Goal: Task Accomplishment & Management: Complete application form

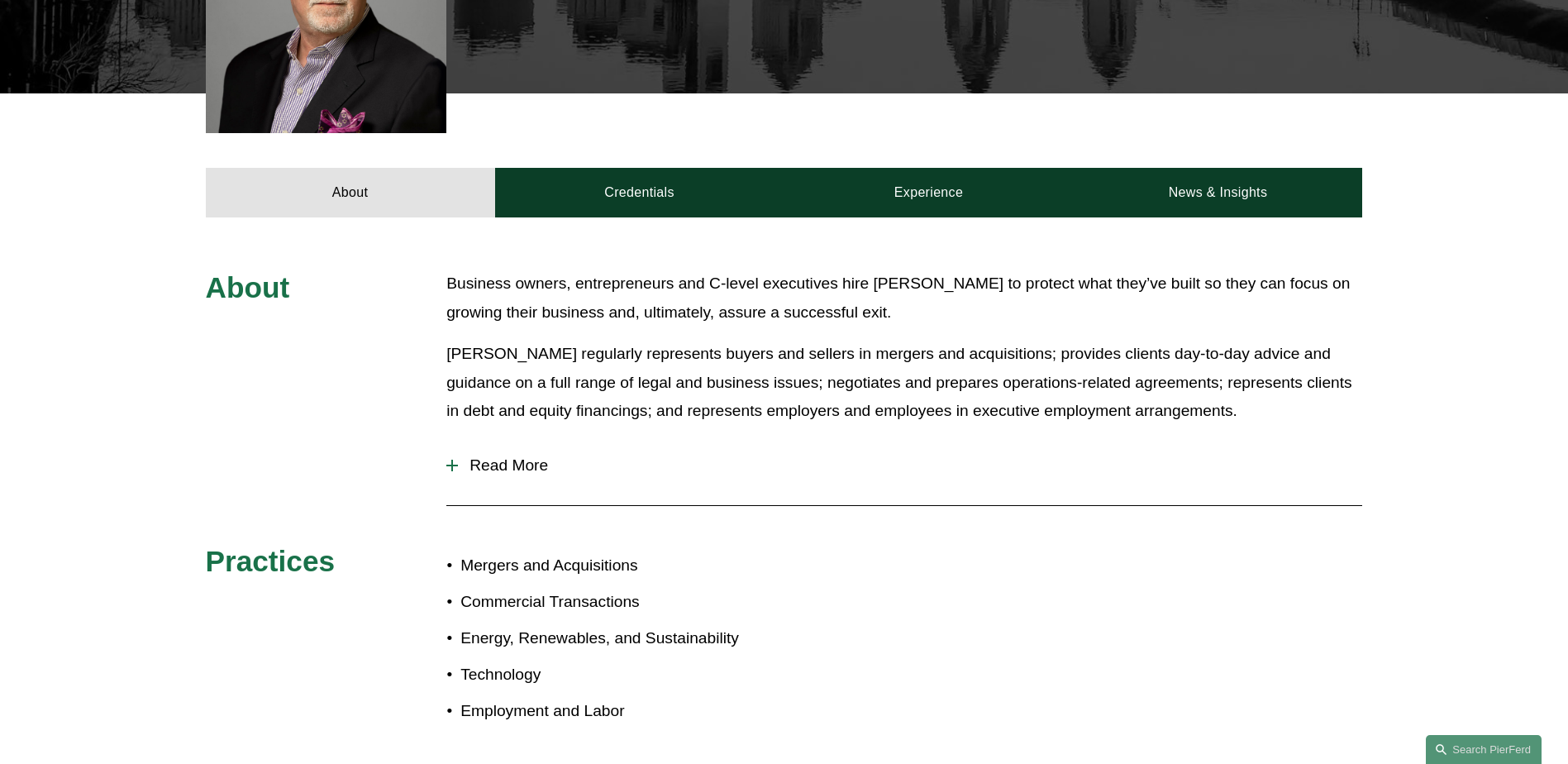
scroll to position [662, 0]
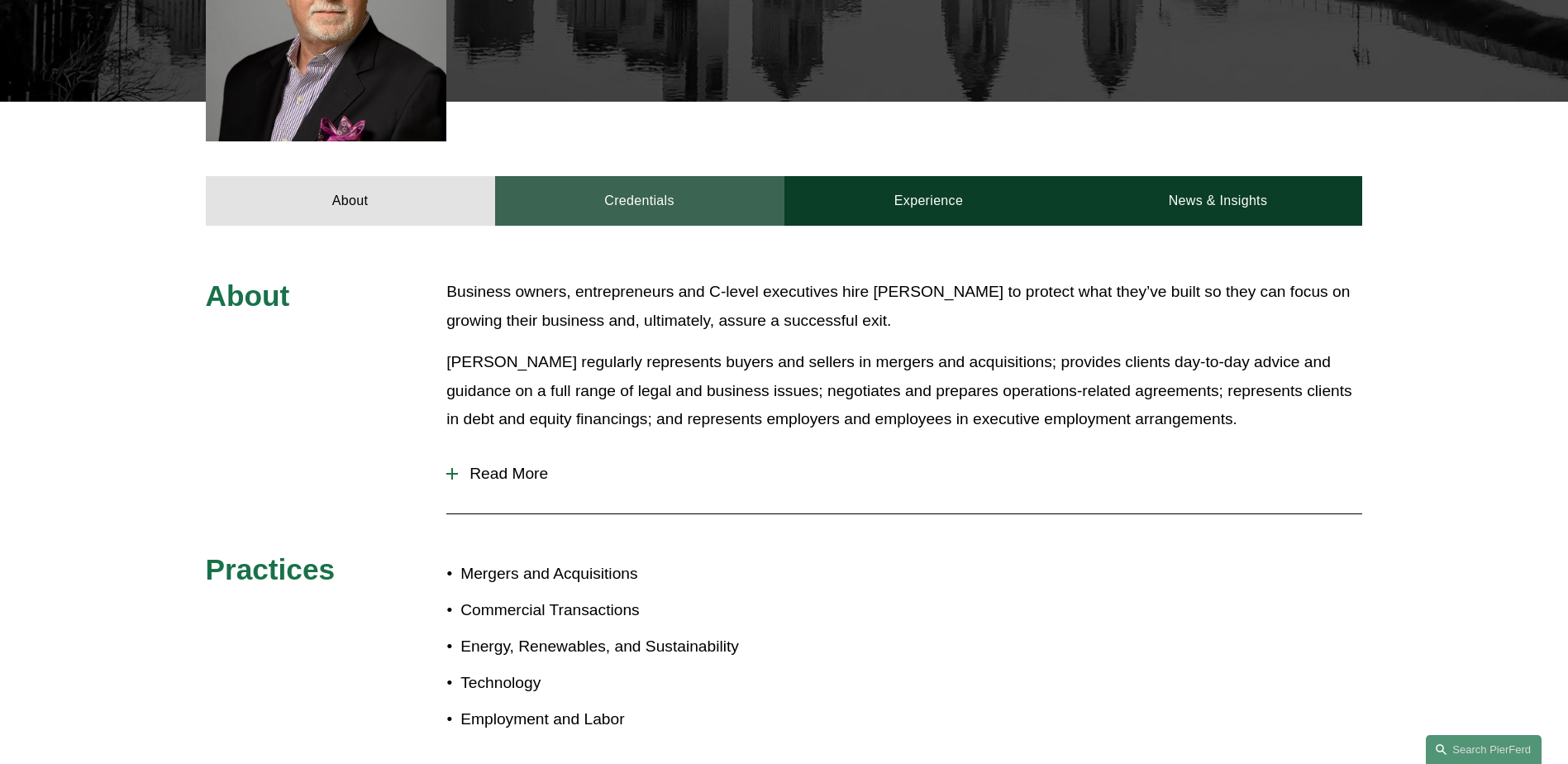
click at [636, 190] on link "Credentials" at bounding box center [640, 201] width 290 height 50
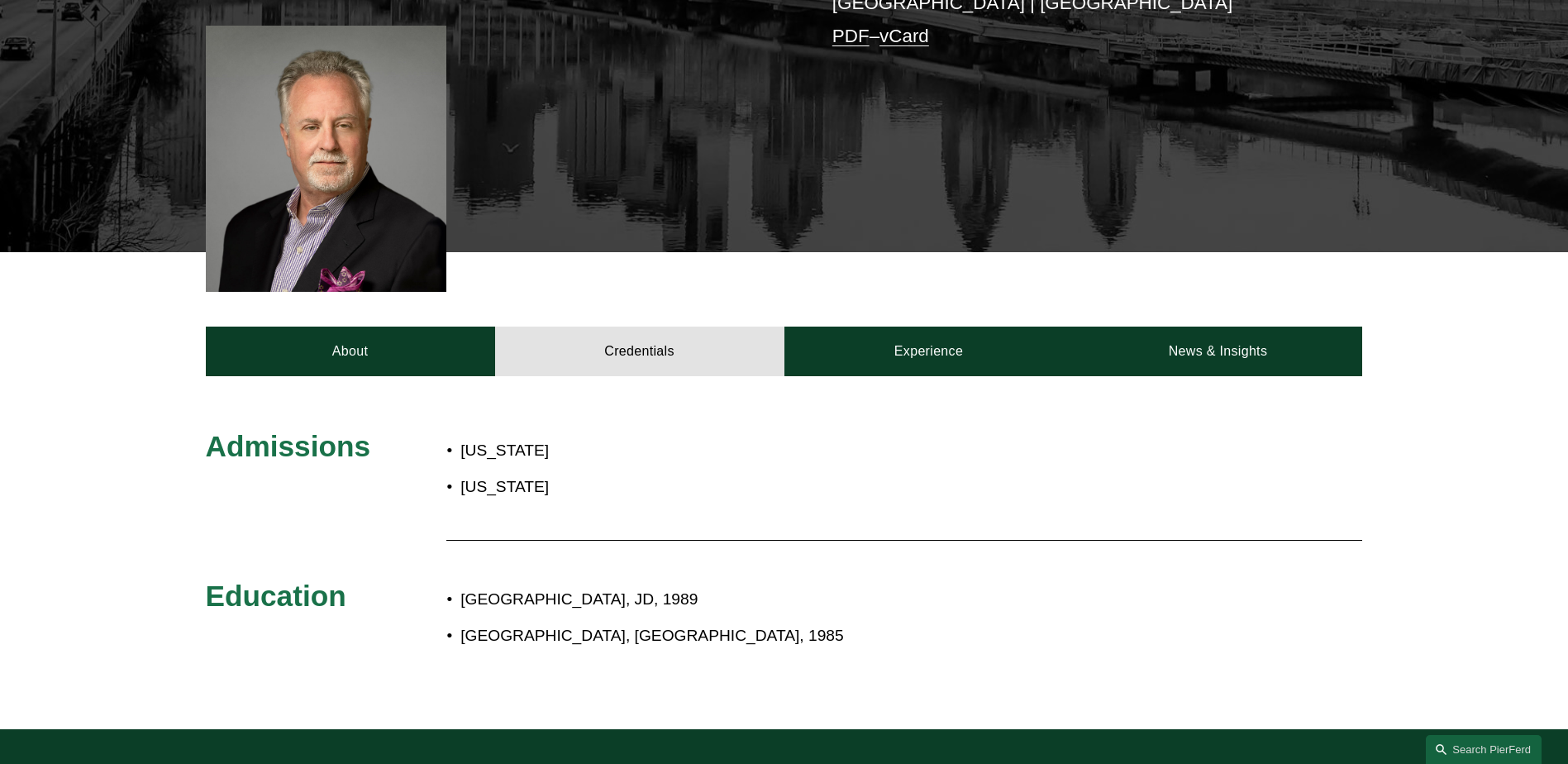
scroll to position [496, 0]
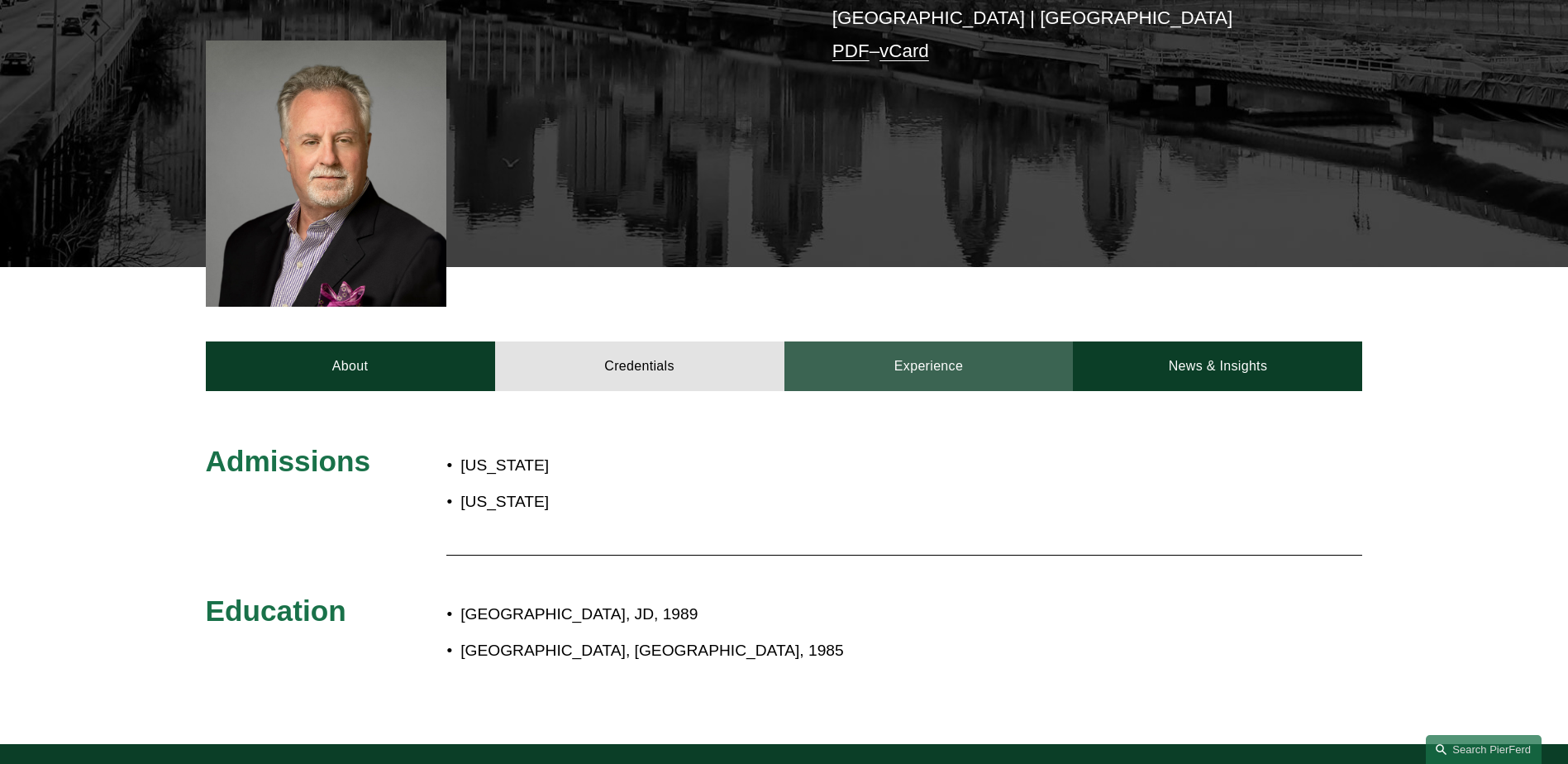
click at [869, 341] on link "Experience" at bounding box center [928, 366] width 290 height 50
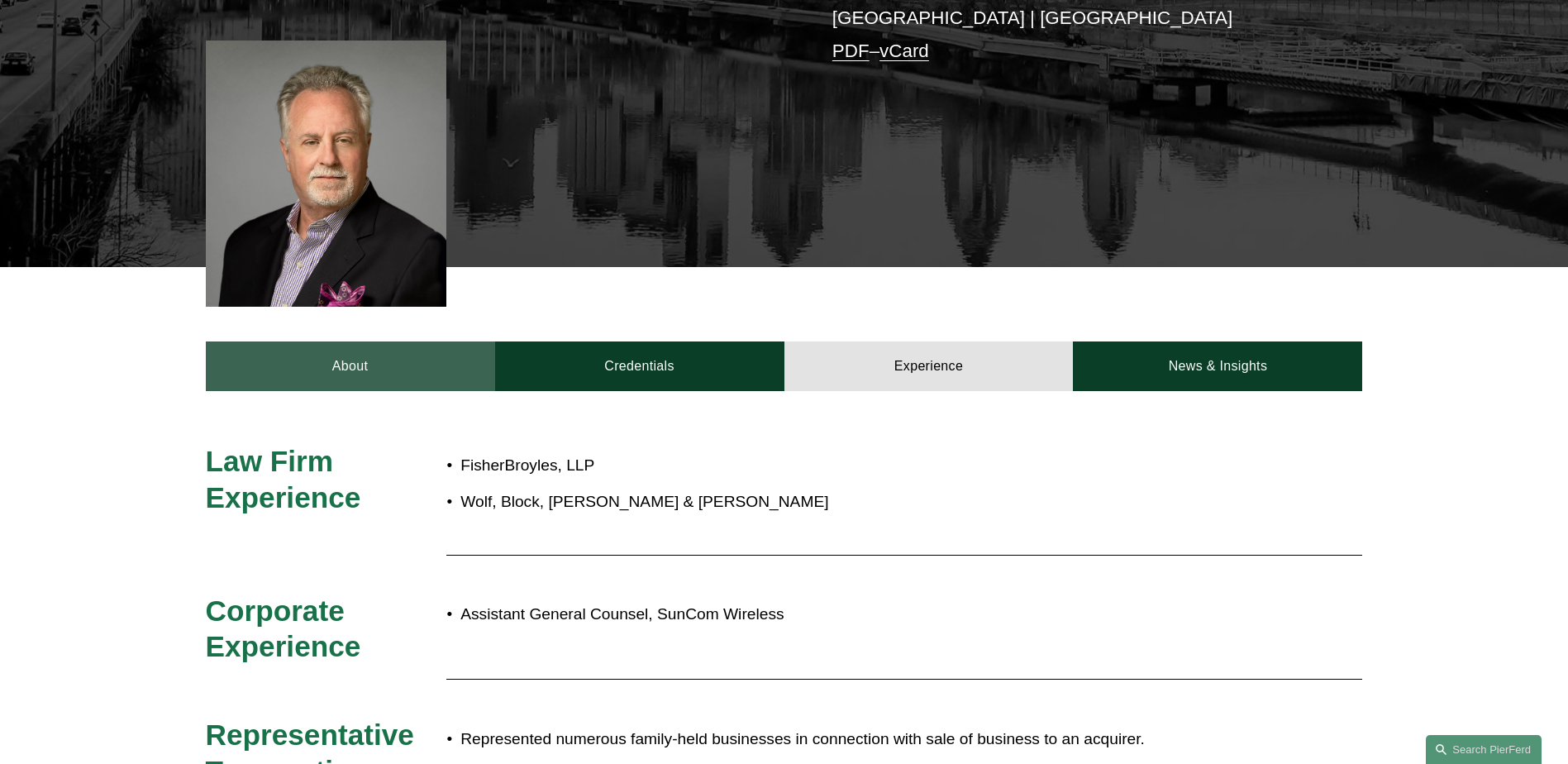
click at [432, 342] on link "About" at bounding box center [350, 366] width 290 height 50
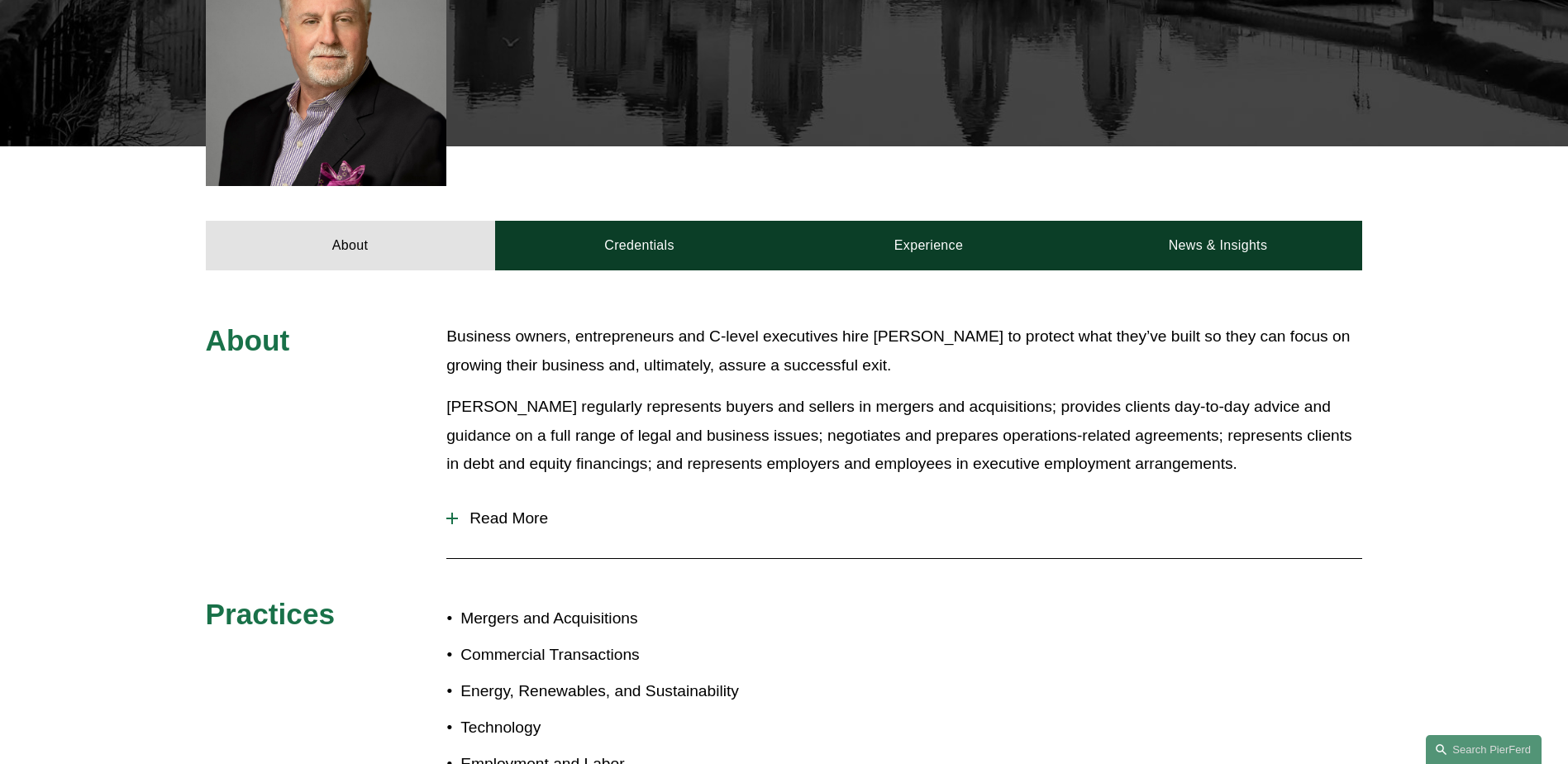
scroll to position [662, 0]
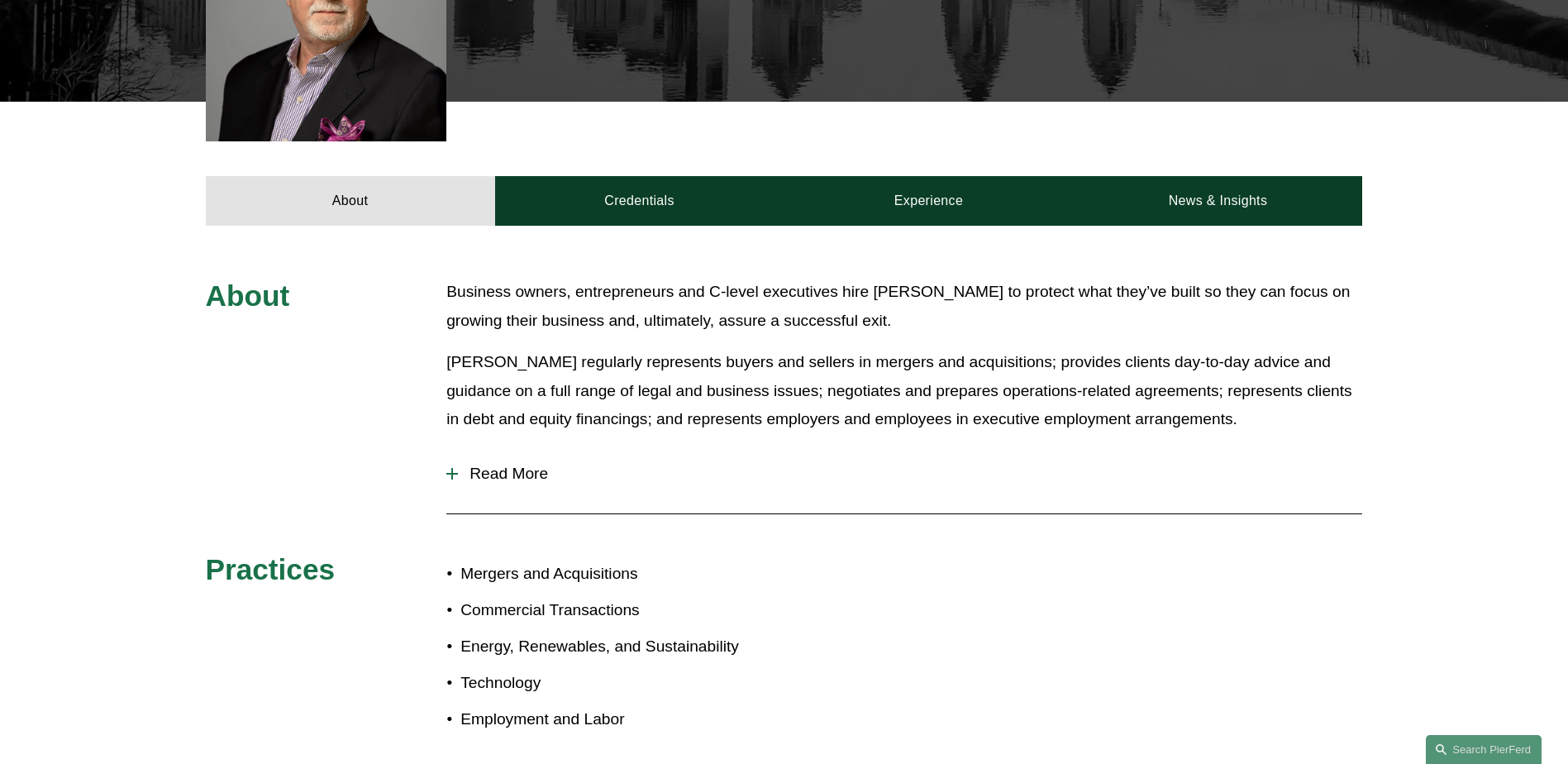
click at [507, 452] on button "Read More" at bounding box center [904, 473] width 916 height 43
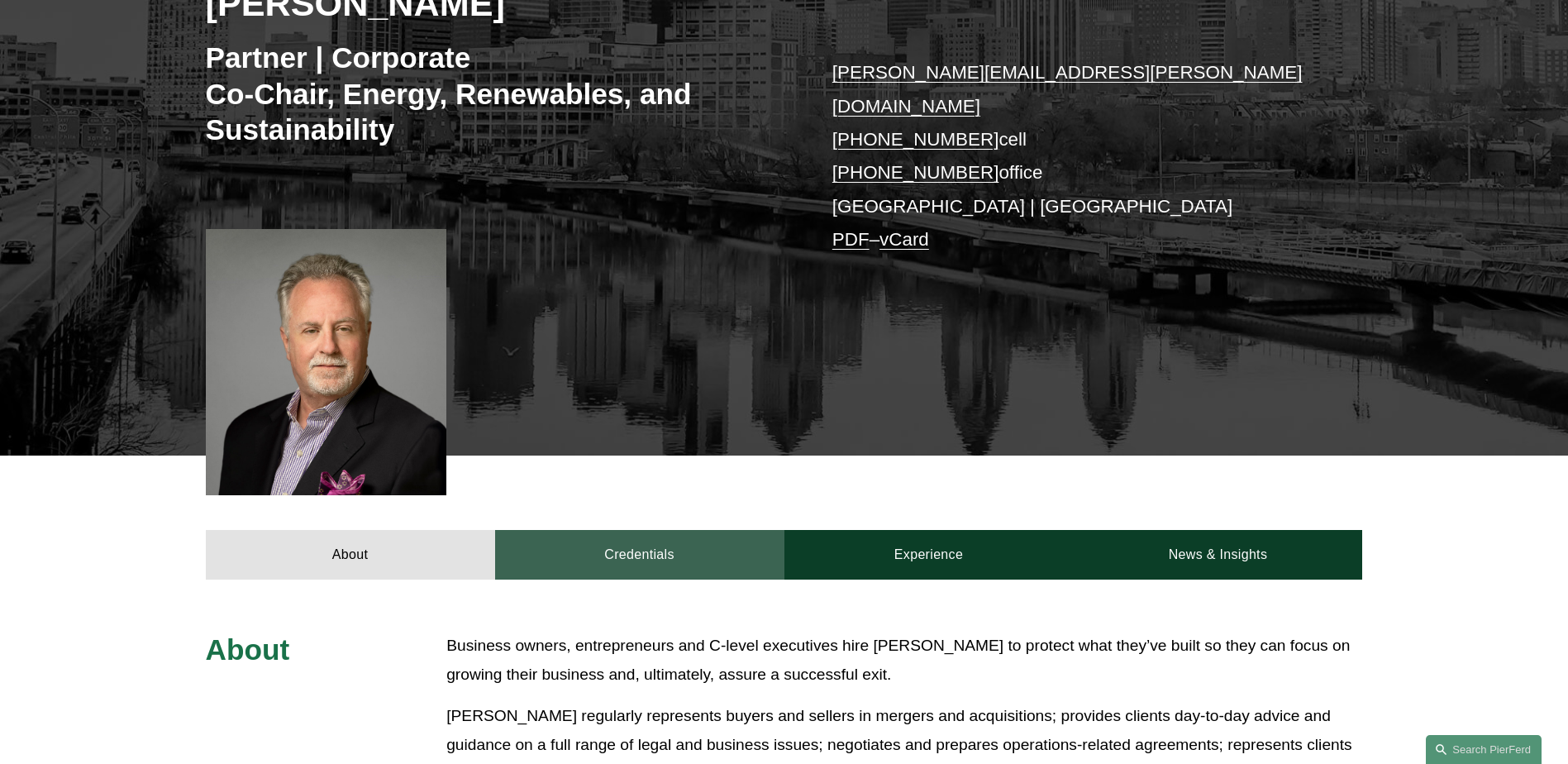
scroll to position [248, 0]
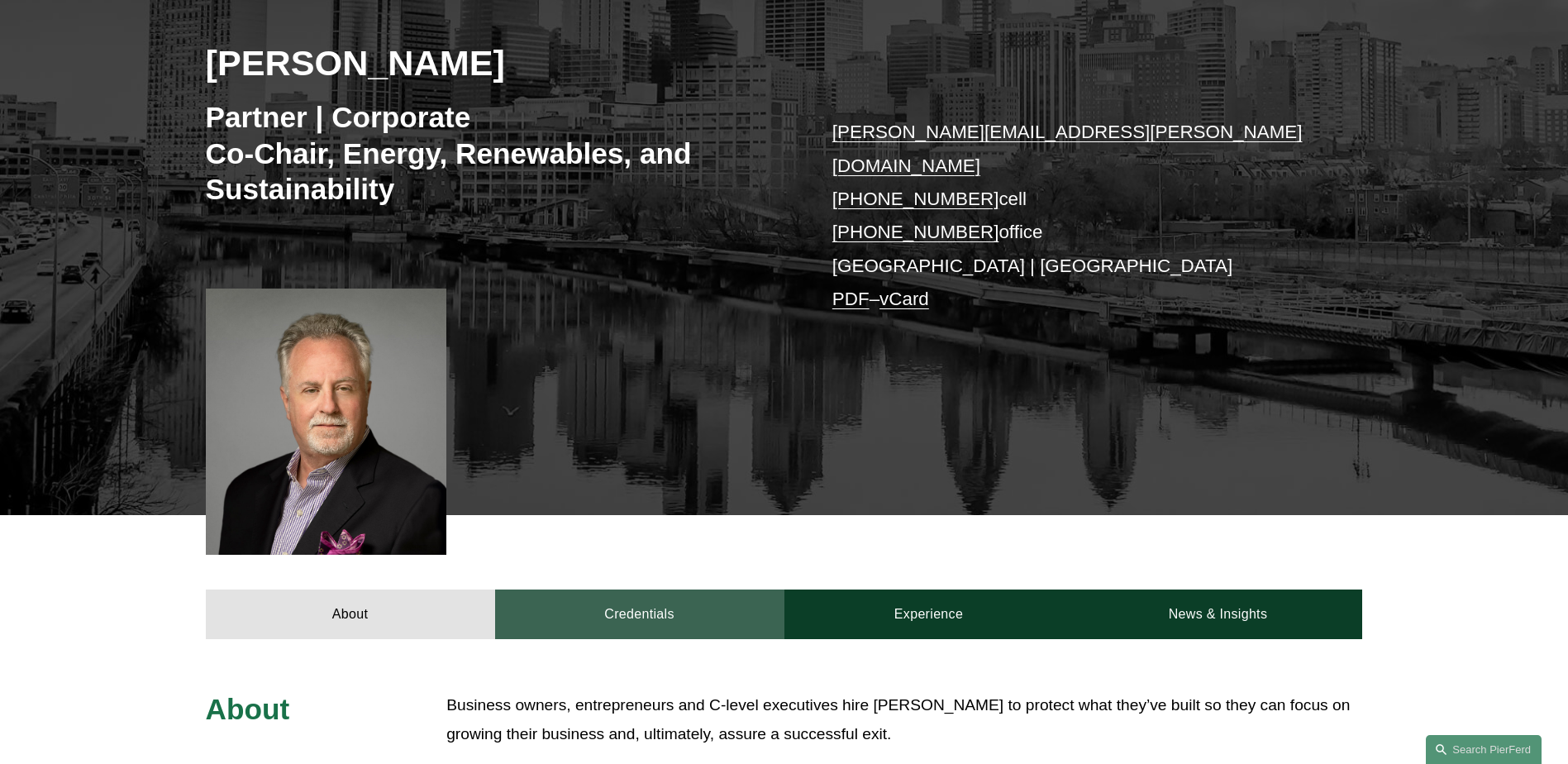
click at [598, 593] on link "Credentials" at bounding box center [640, 614] width 290 height 50
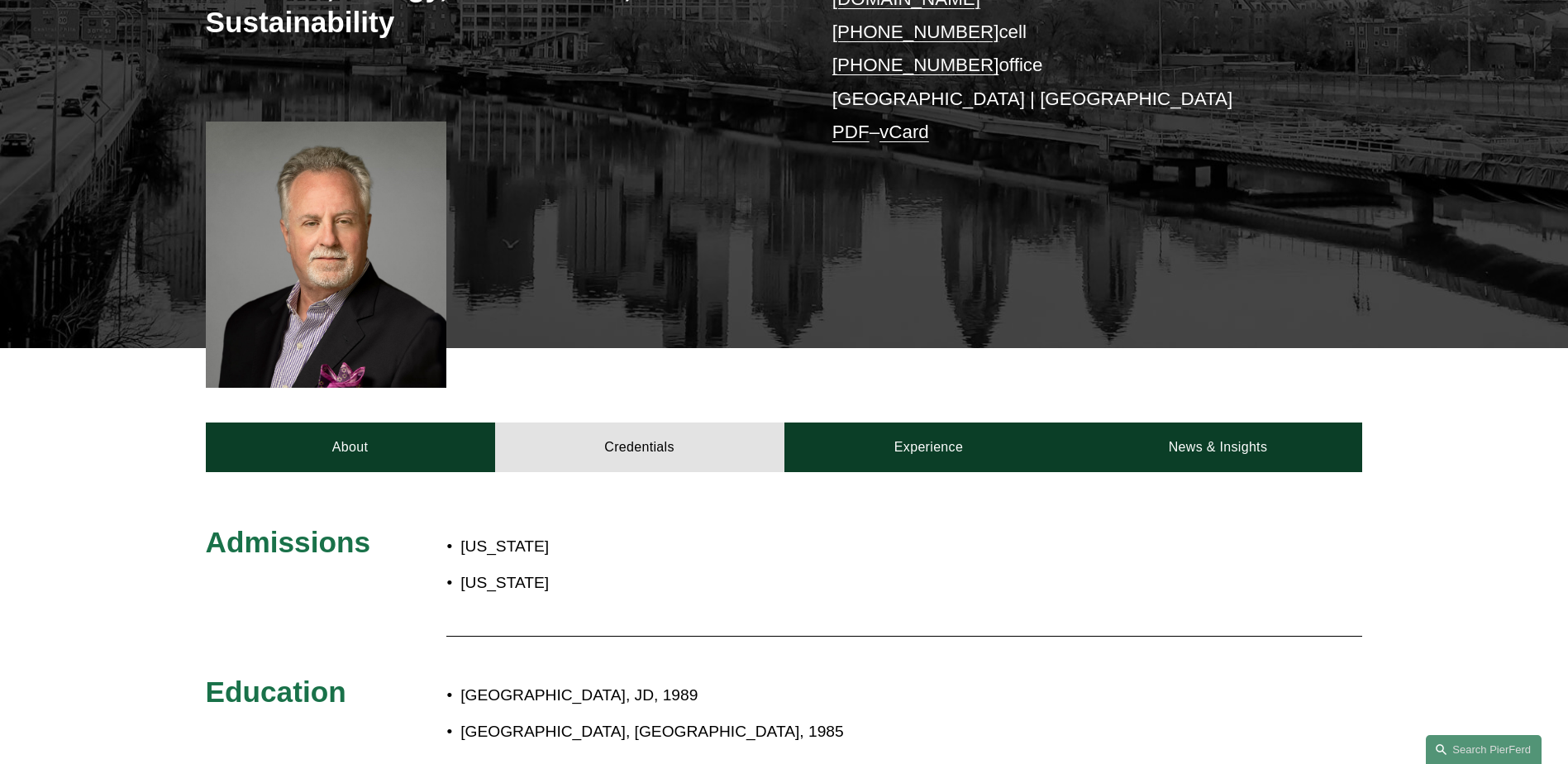
scroll to position [413, 0]
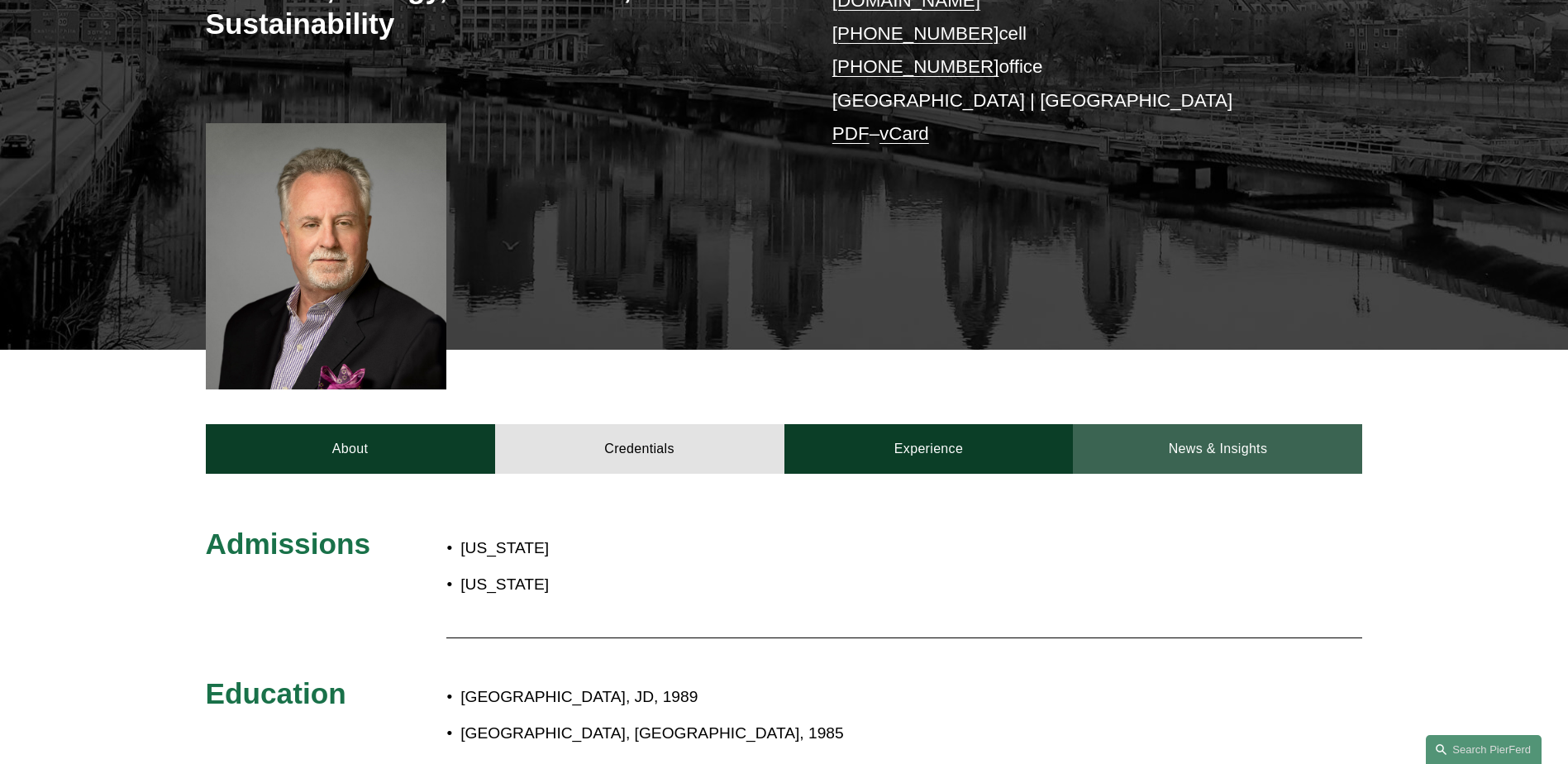
click at [1191, 424] on link "News & Insights" at bounding box center [1217, 448] width 290 height 50
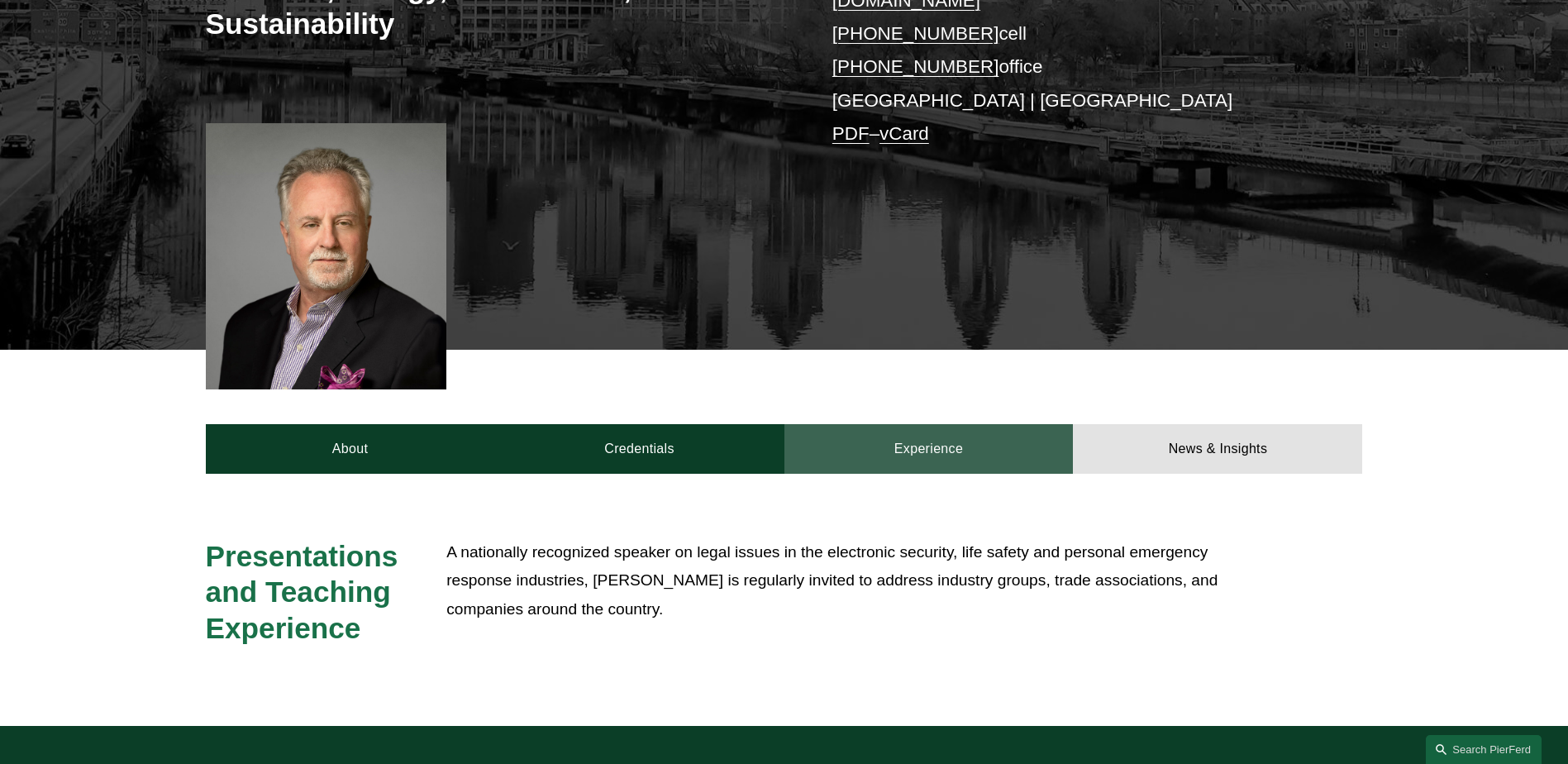
click at [943, 424] on link "Experience" at bounding box center [928, 448] width 290 height 50
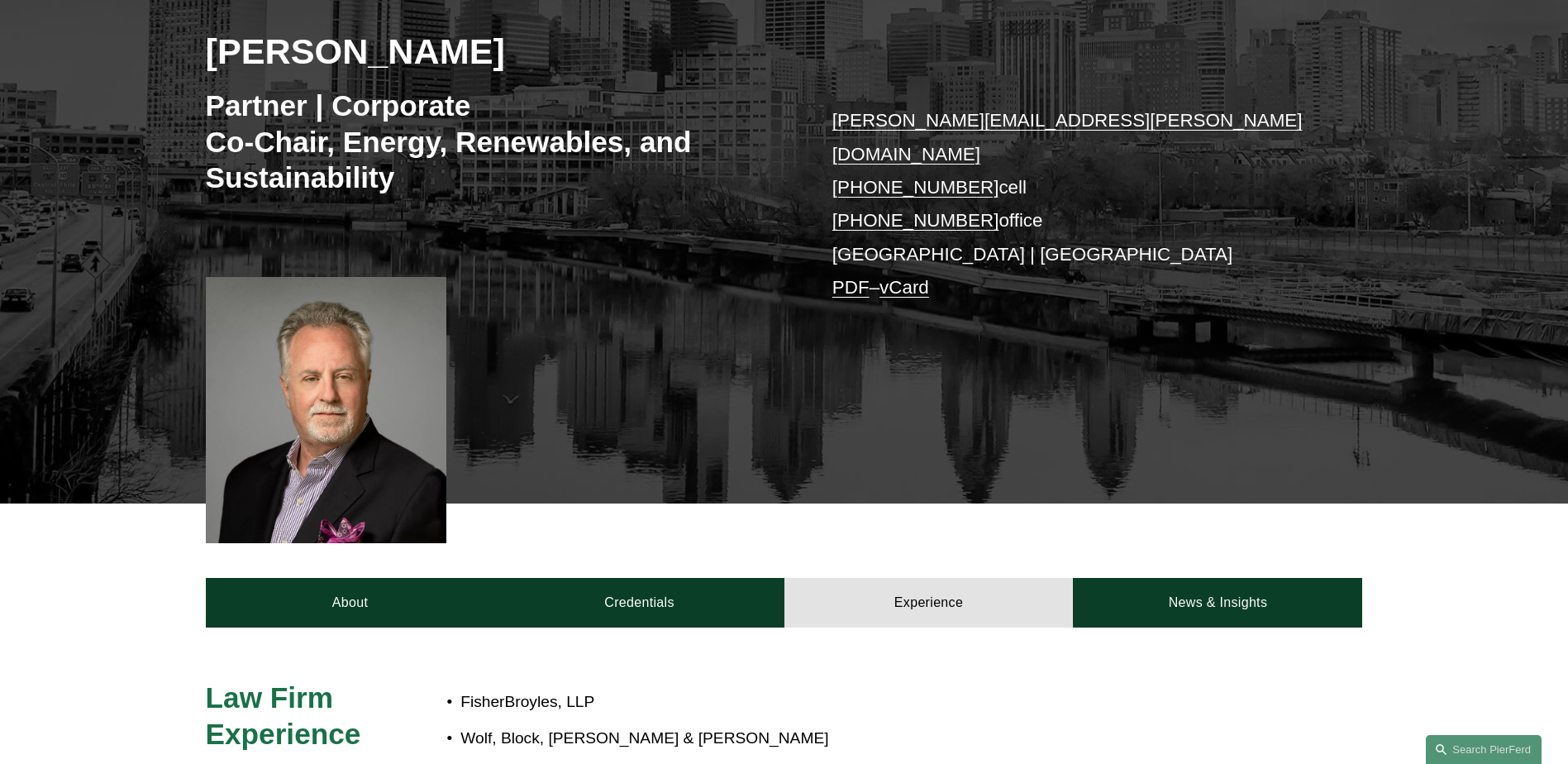
scroll to position [248, 0]
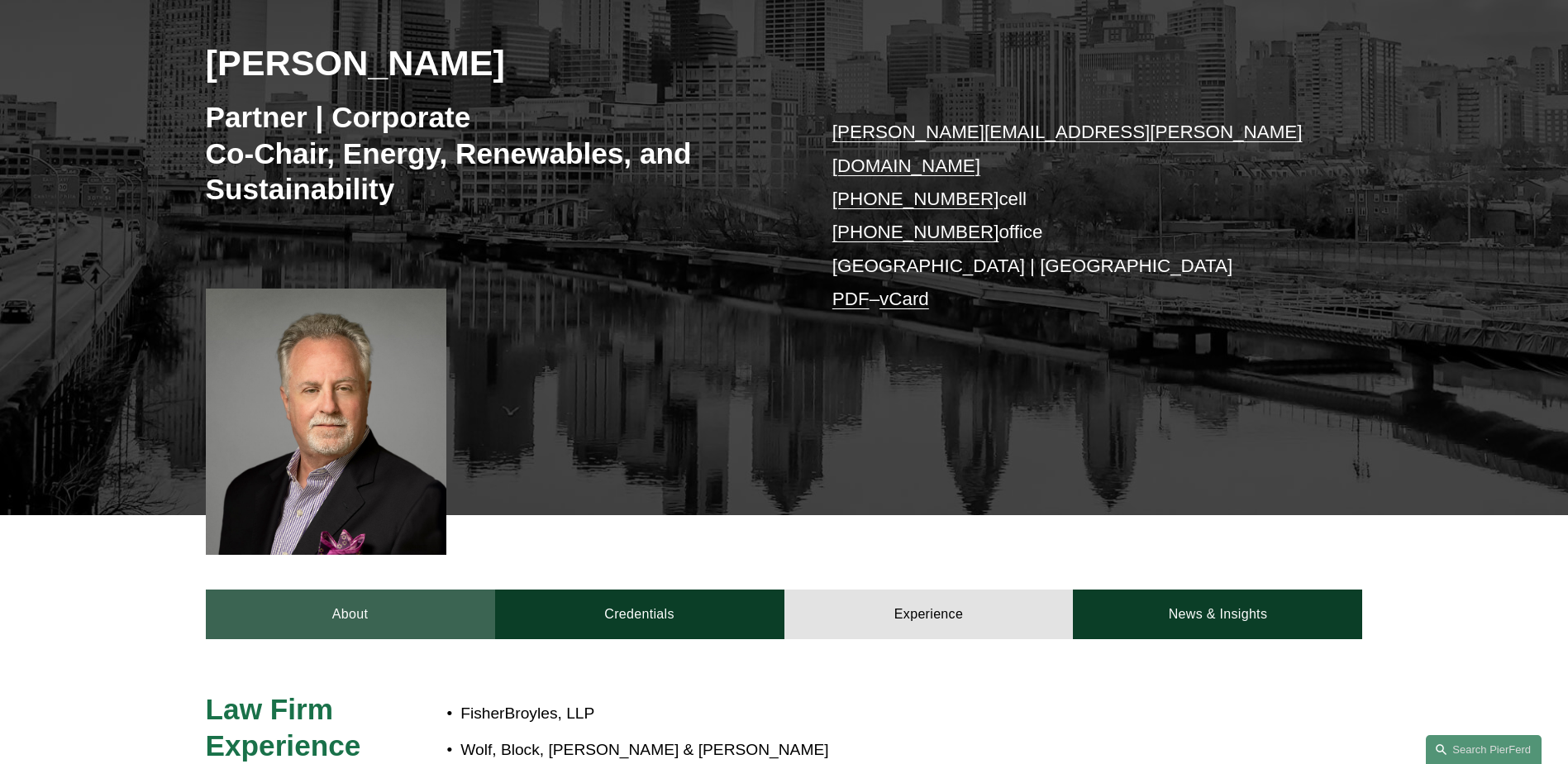
click at [435, 589] on link "About" at bounding box center [350, 614] width 290 height 50
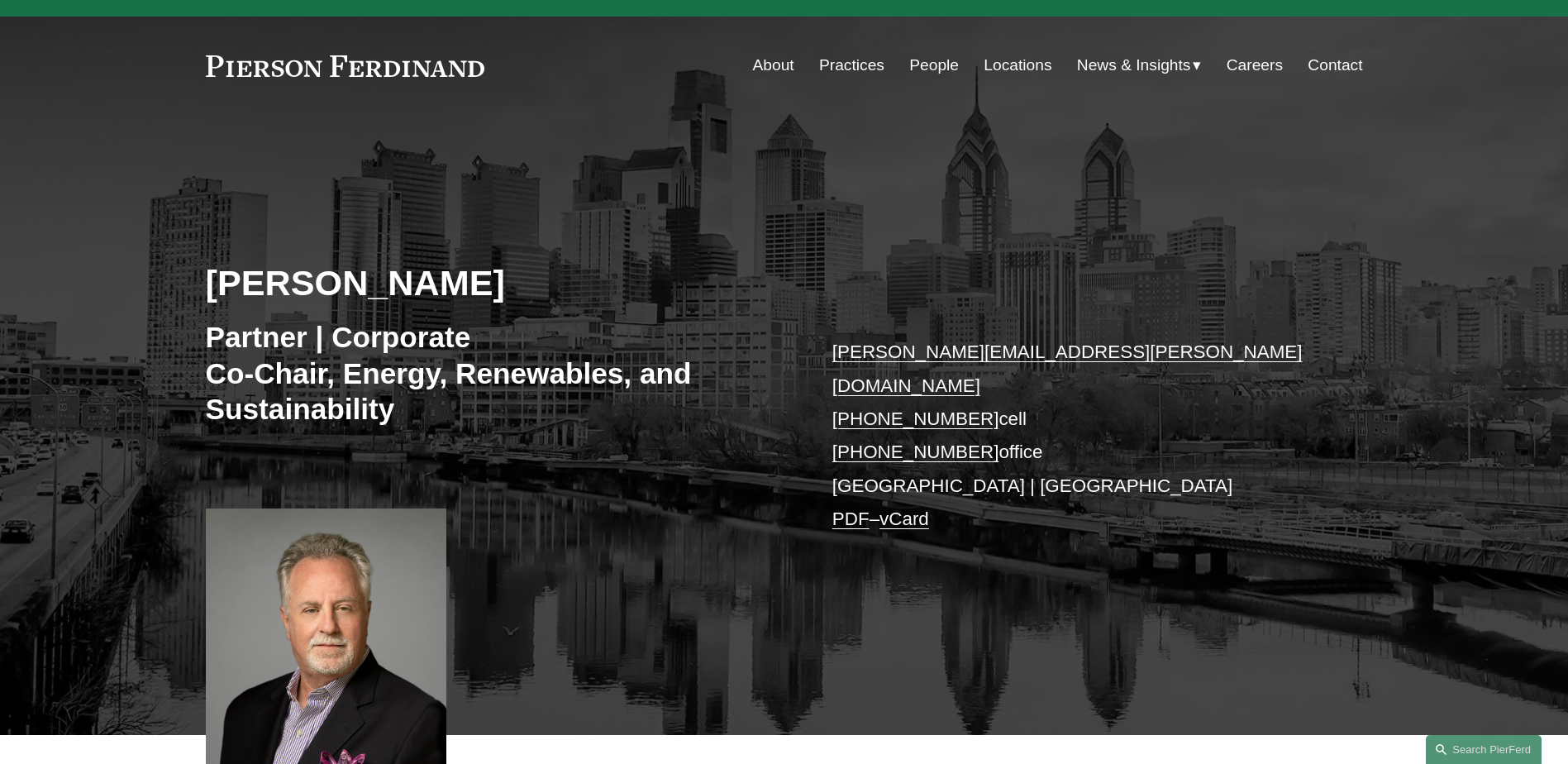
scroll to position [0, 0]
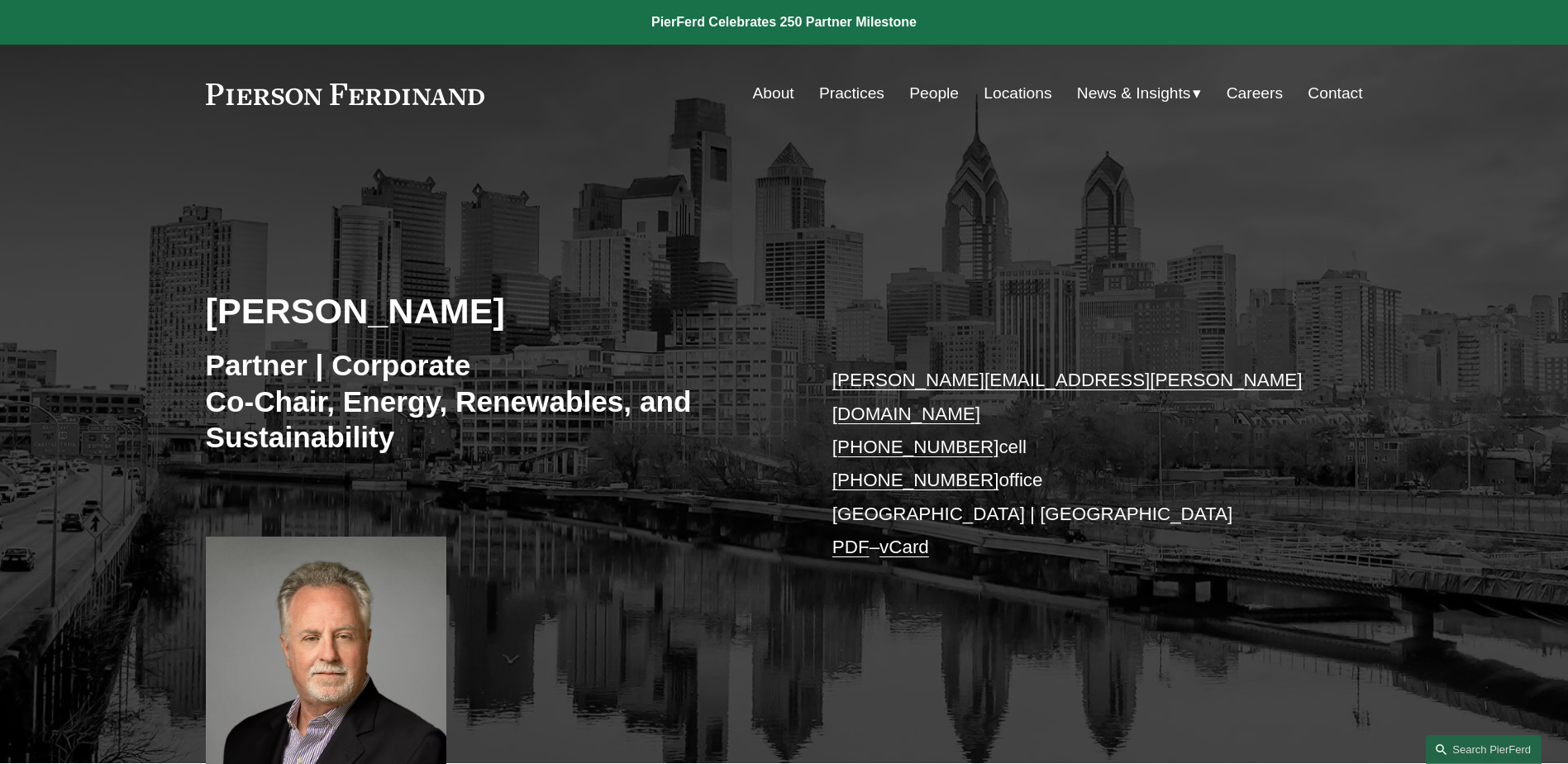
click at [1251, 88] on link "Careers" at bounding box center [1254, 93] width 56 height 32
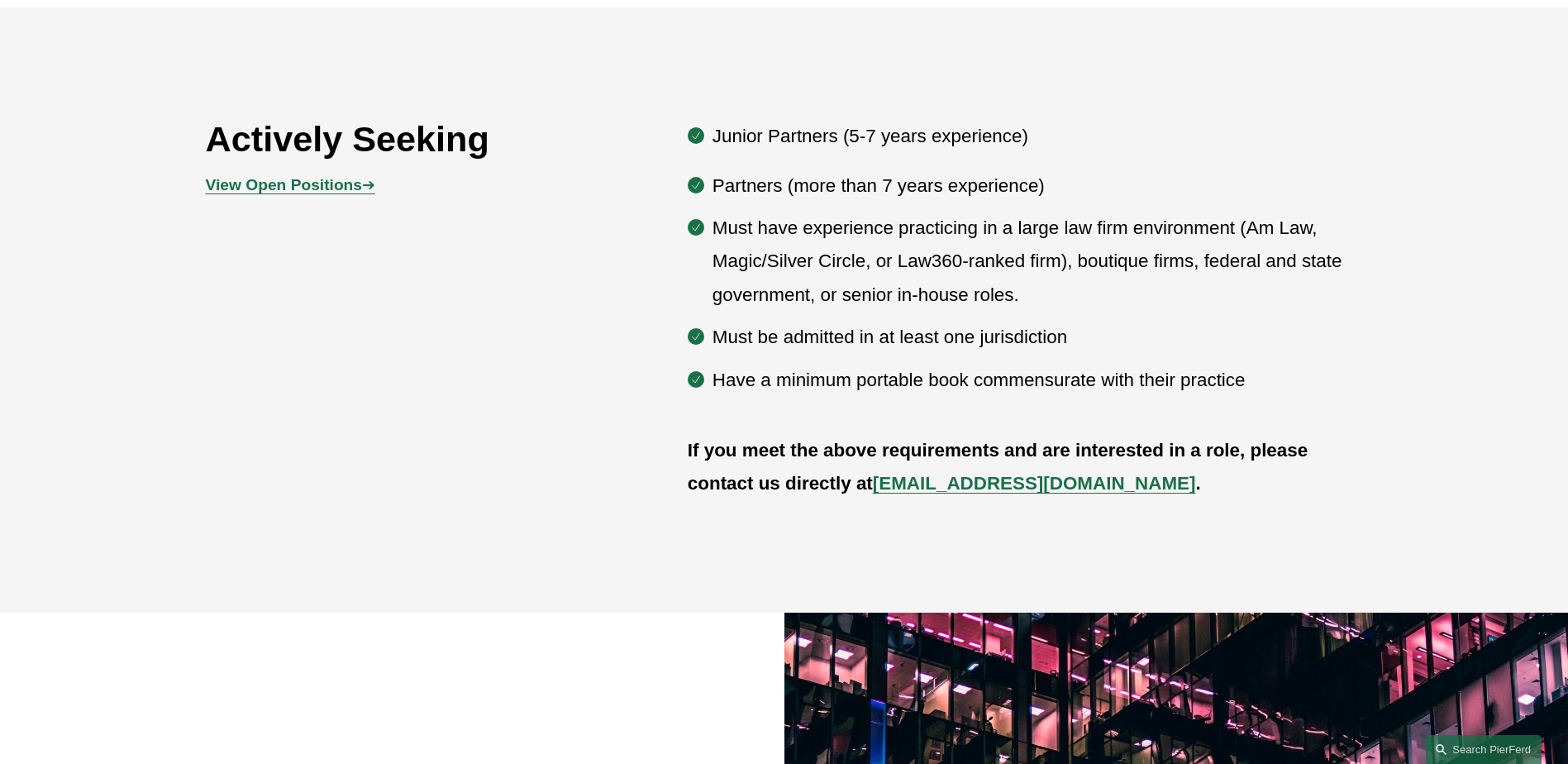
scroll to position [909, 0]
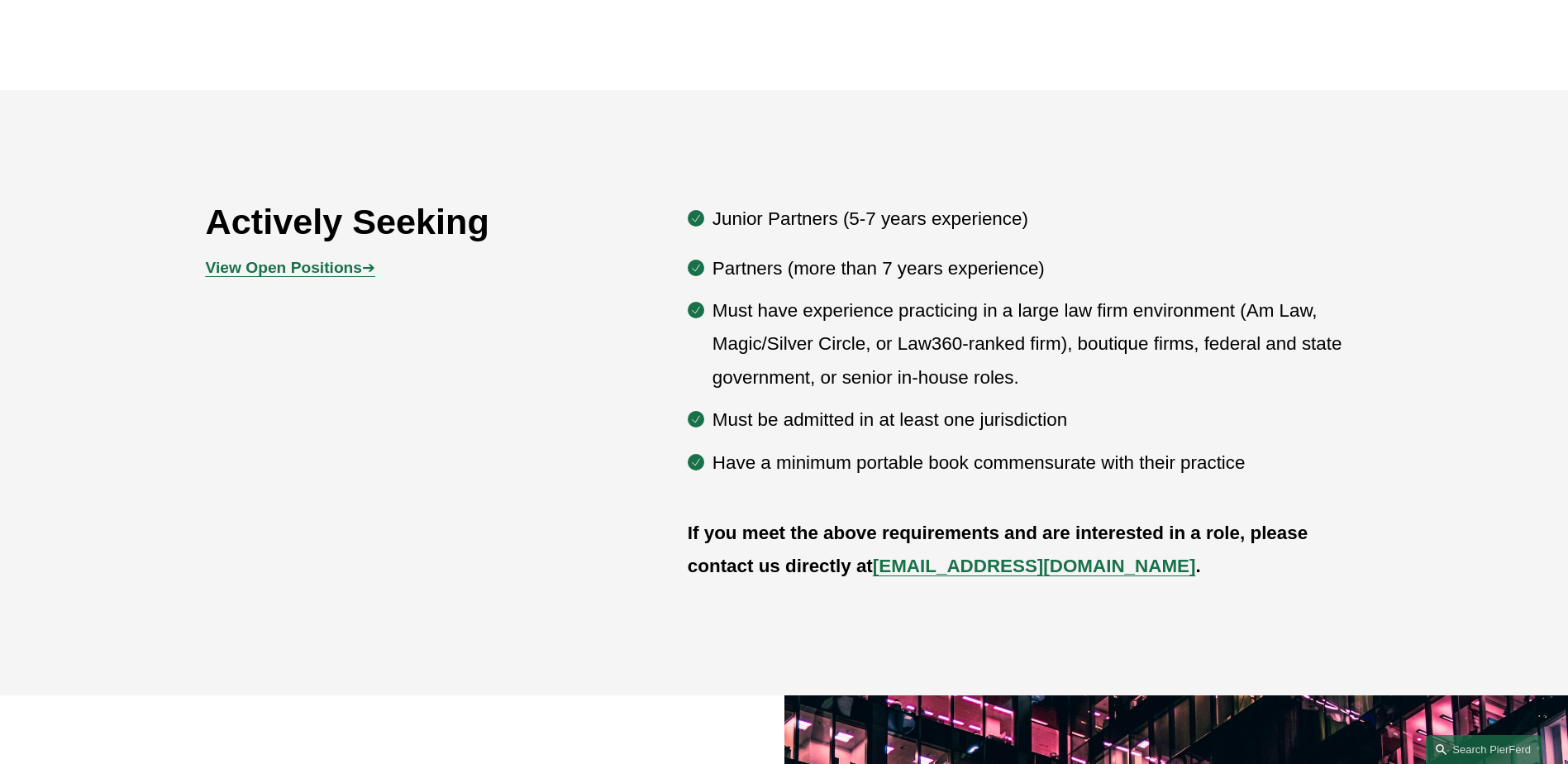
click at [320, 275] on strong "View Open Positions" at bounding box center [283, 268] width 156 height 17
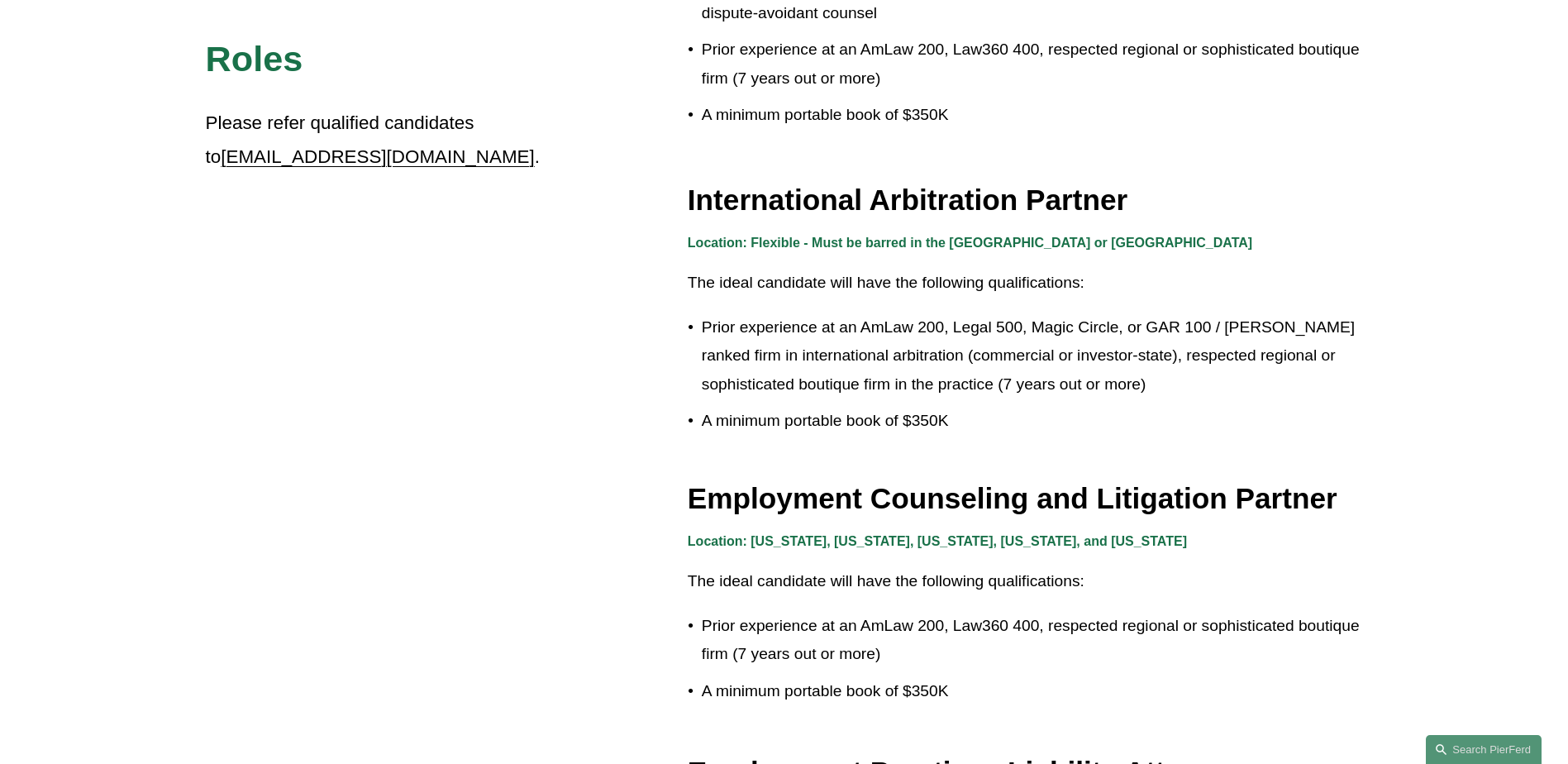
scroll to position [1984, 0]
